Goal: Task Accomplishment & Management: Complete application form

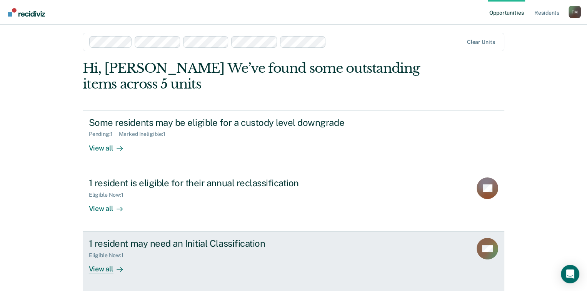
scroll to position [5, 0]
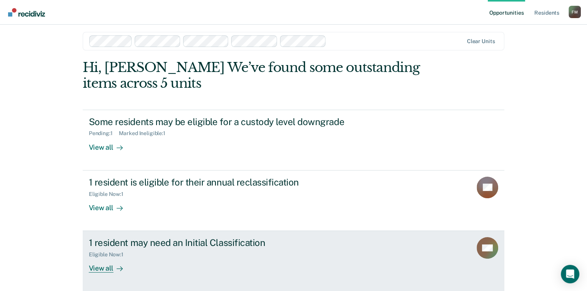
click at [103, 271] on div "View all" at bounding box center [110, 265] width 43 height 15
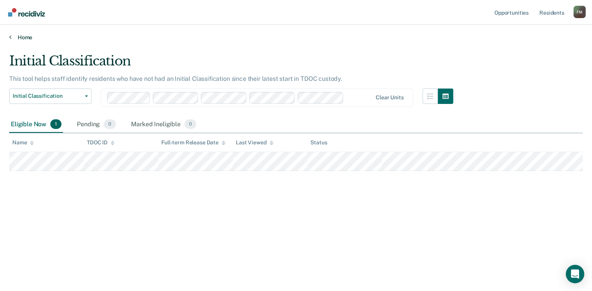
click at [10, 37] on icon at bounding box center [10, 37] width 2 height 6
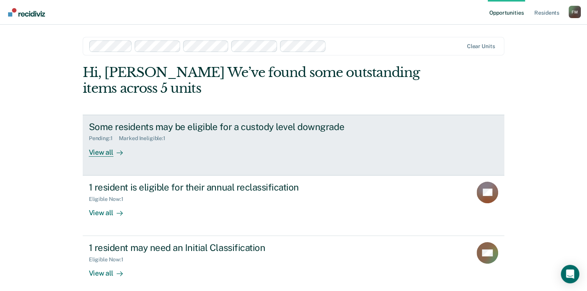
click at [99, 153] on div "View all" at bounding box center [110, 148] width 43 height 15
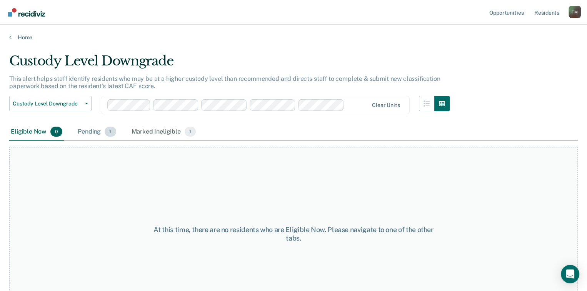
click at [105, 134] on span "1" at bounding box center [110, 131] width 11 height 10
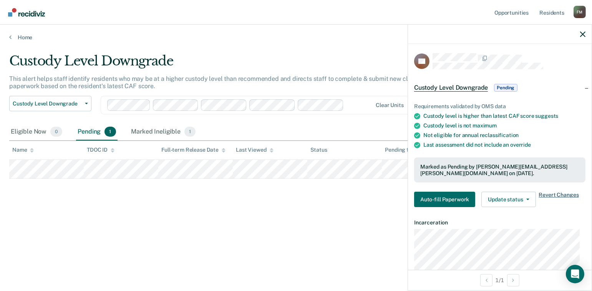
click at [547, 194] on span "Revert Changes" at bounding box center [559, 198] width 40 height 15
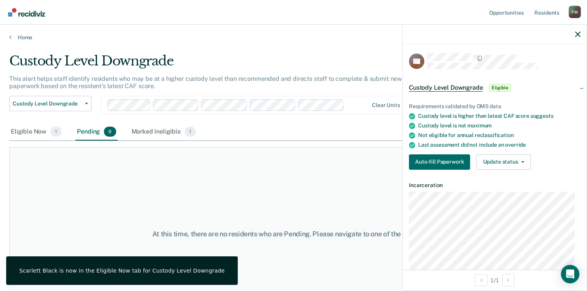
click at [346, 183] on div "At this time, there are no residents who are Pending. Please navigate to one of…" at bounding box center [293, 234] width 568 height 174
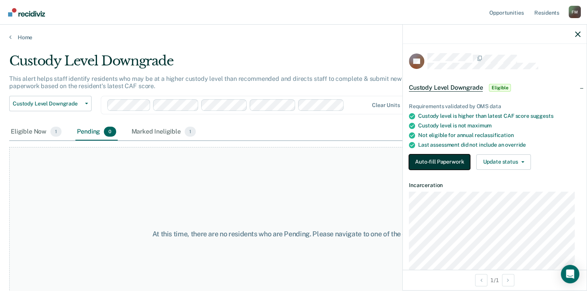
click at [435, 163] on button "Auto-fill Paperwork" at bounding box center [439, 161] width 61 height 15
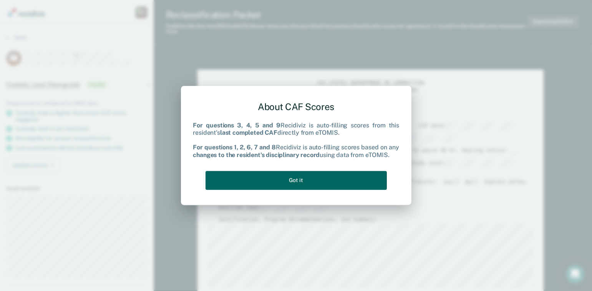
type textarea "x"
click at [295, 181] on button "Got it" at bounding box center [296, 180] width 181 height 19
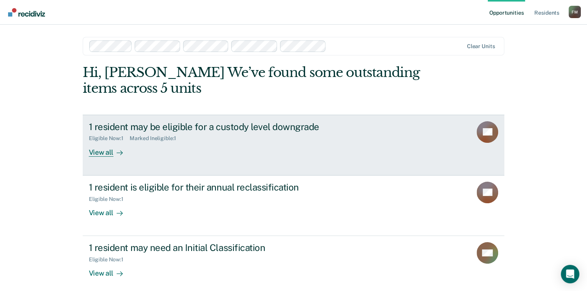
click at [103, 153] on div "View all" at bounding box center [110, 148] width 43 height 15
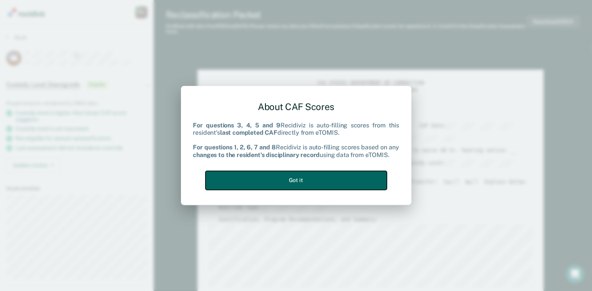
click at [297, 184] on button "Got it" at bounding box center [296, 180] width 181 height 19
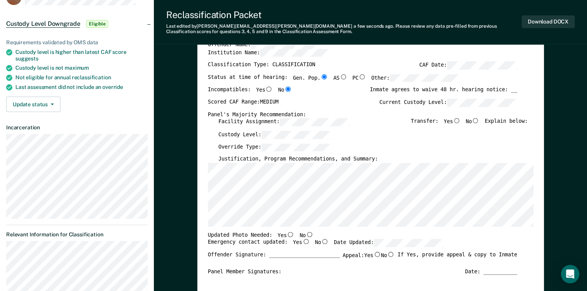
scroll to position [77, 0]
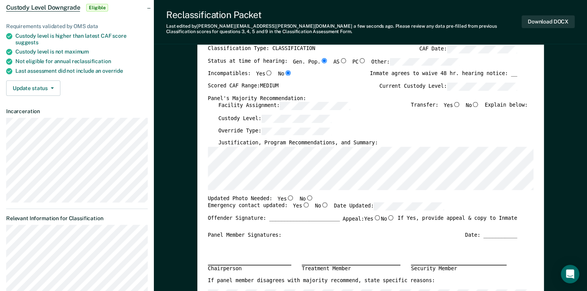
click at [286, 196] on input "Yes" at bounding box center [290, 197] width 8 height 5
type textarea "x"
radio input "true"
click at [302, 204] on input "Yes" at bounding box center [306, 204] width 8 height 5
type textarea "x"
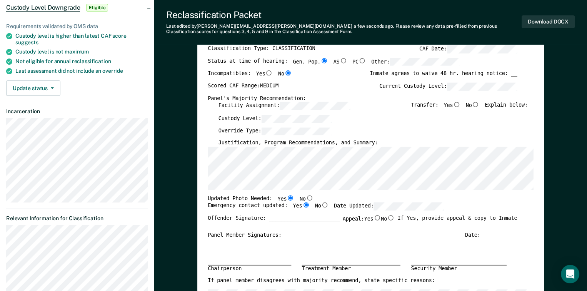
radio input "true"
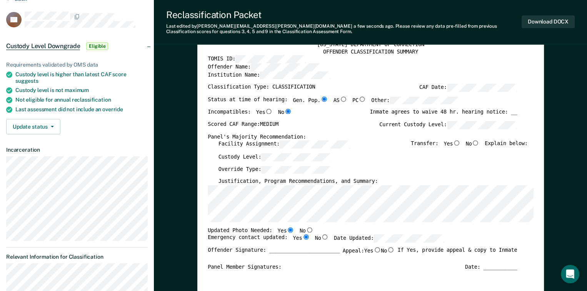
click at [477, 143] on input "No" at bounding box center [475, 142] width 8 height 5
type textarea "x"
radio input "true"
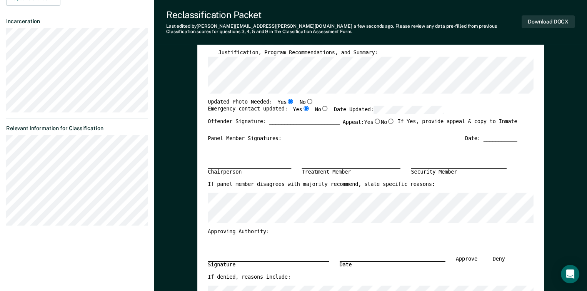
scroll to position [154, 0]
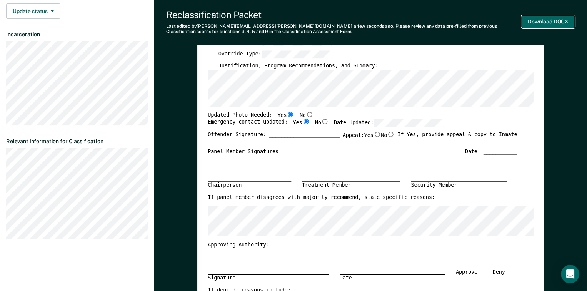
click at [537, 26] on button "Download DOCX" at bounding box center [547, 21] width 53 height 13
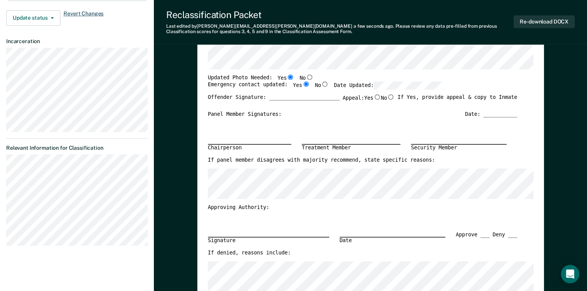
click at [82, 10] on span "Revert Changes" at bounding box center [83, 17] width 40 height 15
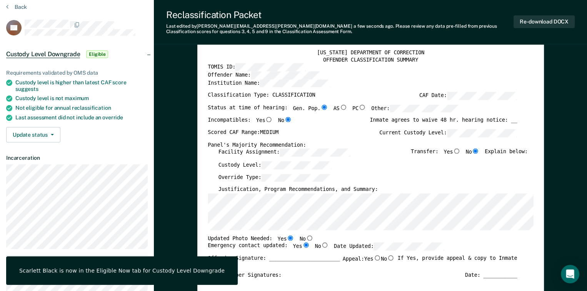
scroll to position [0, 0]
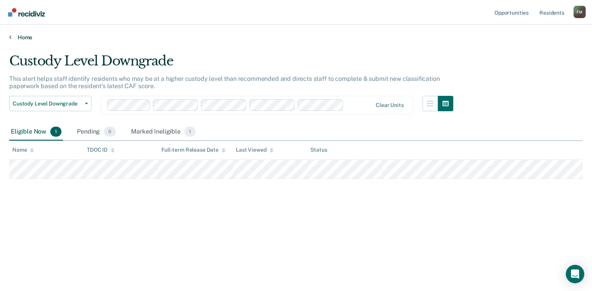
click at [12, 37] on link "Home" at bounding box center [296, 37] width 574 height 7
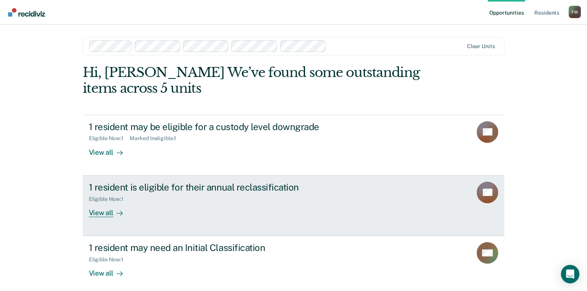
click at [96, 213] on div "View all" at bounding box center [110, 209] width 43 height 15
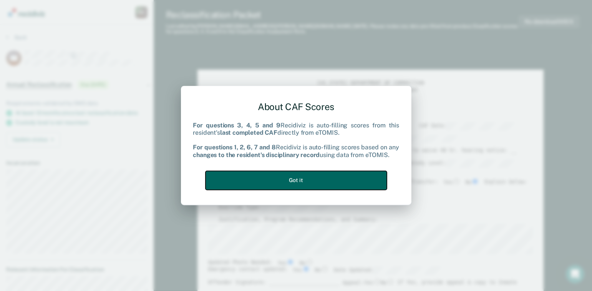
click at [298, 182] on button "Got it" at bounding box center [296, 180] width 181 height 19
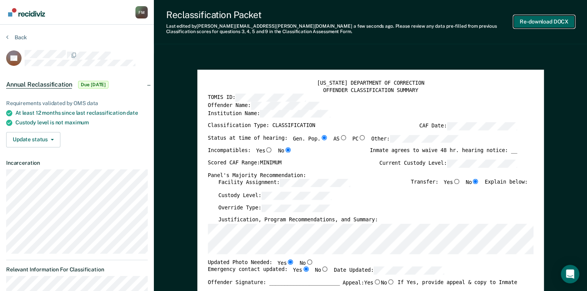
click at [521, 23] on button "Re-download DOCX" at bounding box center [543, 21] width 61 height 13
type textarea "x"
